Goal: Task Accomplishment & Management: Complete application form

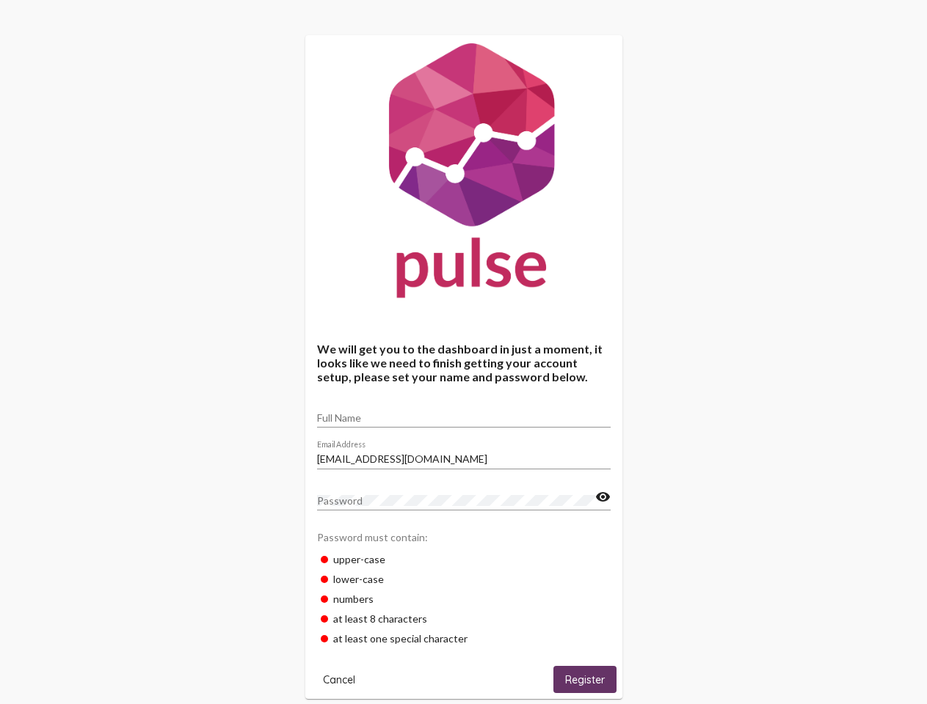
click at [464, 413] on input "Full Name" at bounding box center [464, 418] width 294 height 12
click at [464, 455] on input "[EMAIL_ADDRESS][DOMAIN_NAME]" at bounding box center [464, 459] width 294 height 12
click at [602, 497] on mat-icon "visibility" at bounding box center [602, 498] width 15 height 18
click at [339, 679] on span "Cancel" at bounding box center [339, 680] width 32 height 13
click at [585, 679] on span "Register" at bounding box center [585, 680] width 40 height 13
